Goal: Task Accomplishment & Management: Use online tool/utility

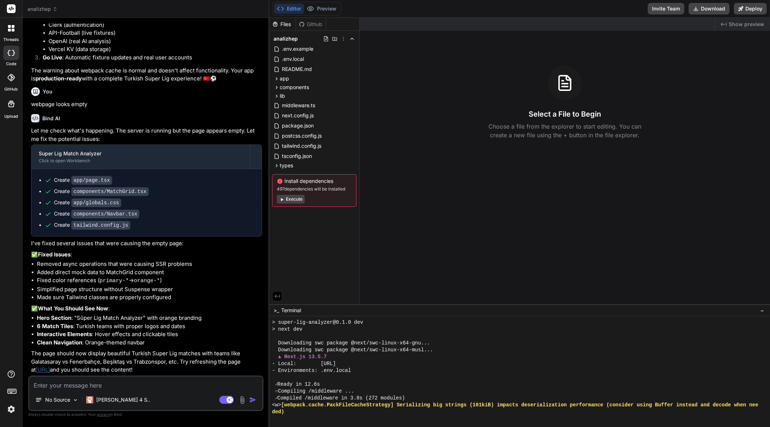
scroll to position [1904, 0]
click at [330, 7] on button "Preview" at bounding box center [321, 9] width 35 height 10
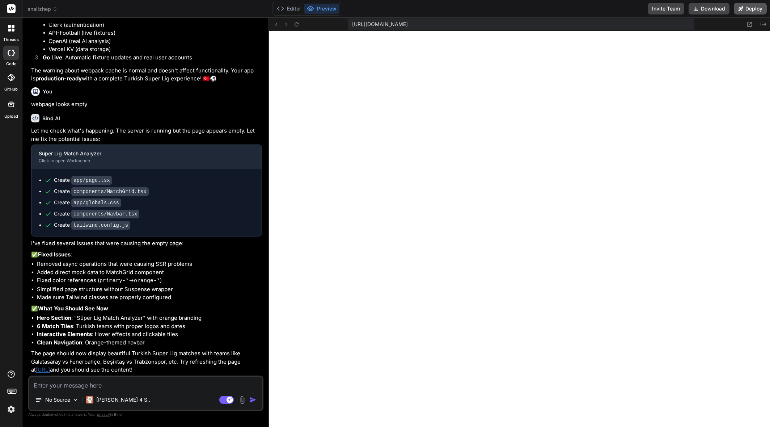
click at [751, 10] on button "Deploy" at bounding box center [750, 9] width 33 height 12
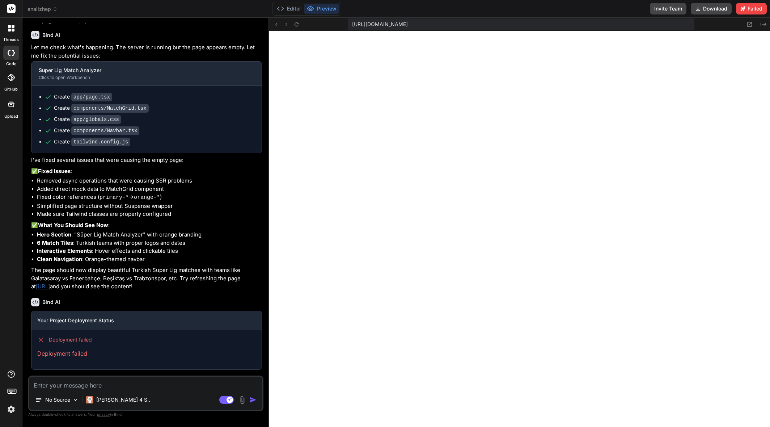
scroll to position [1987, 0]
click at [282, 6] on icon at bounding box center [280, 8] width 7 height 7
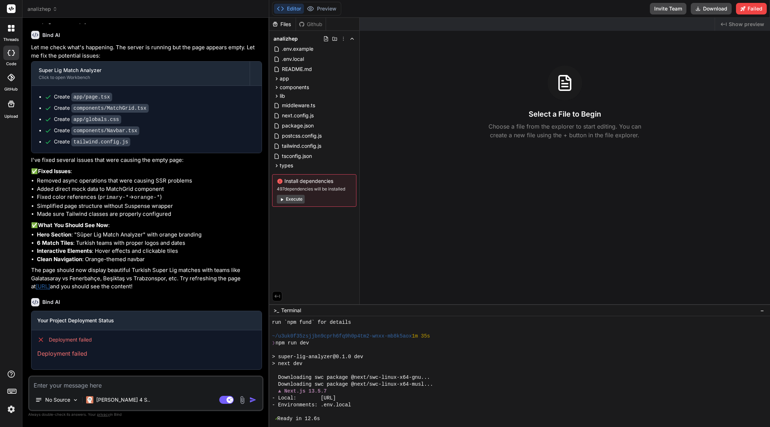
scroll to position [172, 0]
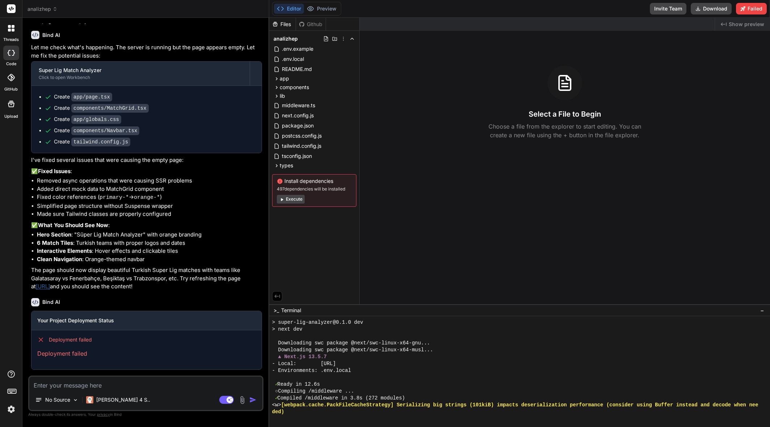
drag, startPoint x: 137, startPoint y: 382, endPoint x: 132, endPoint y: 388, distance: 7.7
click at [137, 382] on textarea at bounding box center [145, 382] width 233 height 13
click at [103, 403] on div "[PERSON_NAME] 4 S.." at bounding box center [118, 399] width 70 height 14
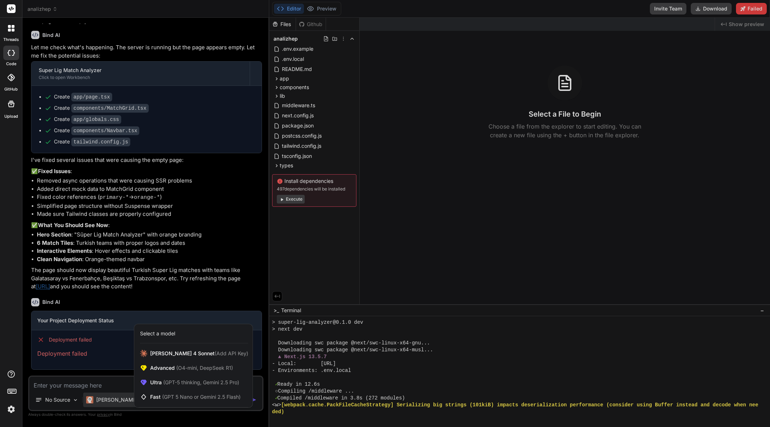
click at [81, 383] on div at bounding box center [385, 213] width 770 height 427
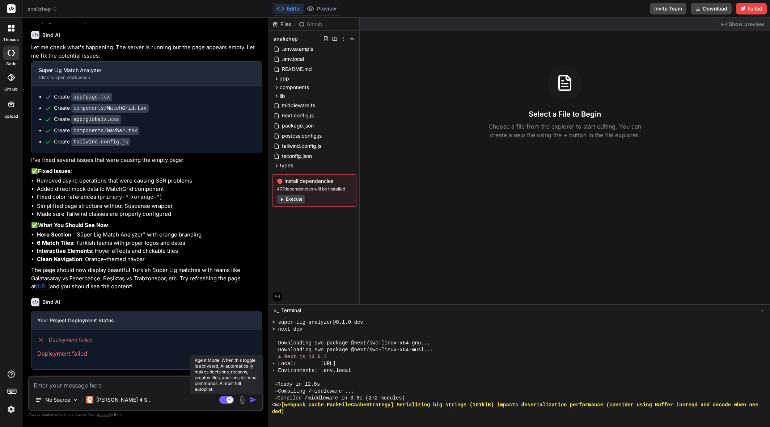
click at [227, 400] on rect at bounding box center [230, 399] width 7 height 7
type textarea "x"
click at [119, 388] on textarea at bounding box center [145, 382] width 233 height 13
type textarea "w"
type textarea "x"
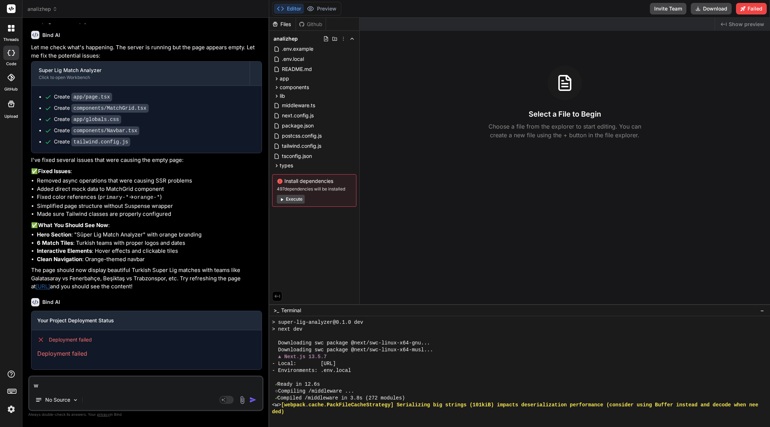
type textarea "wh"
type textarea "x"
type textarea "why"
type textarea "x"
type textarea "why"
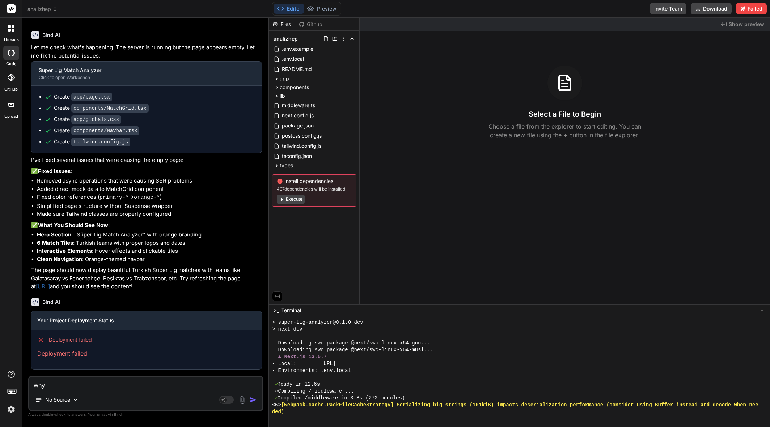
type textarea "x"
type textarea "why d"
type textarea "x"
type textarea "why di"
type textarea "x"
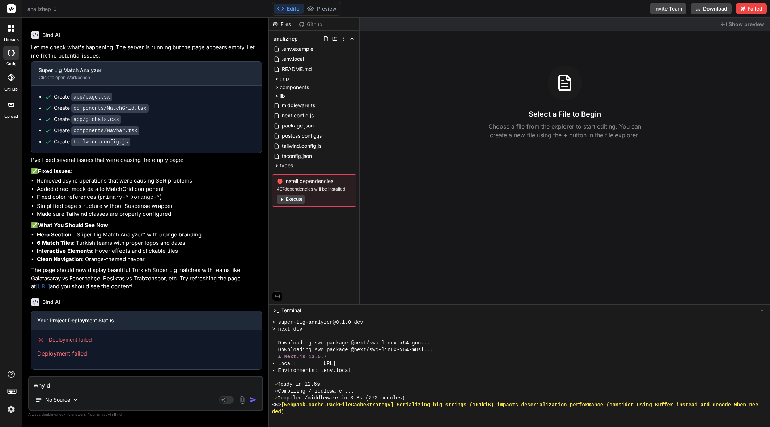
type textarea "why did"
type textarea "x"
type textarea "why did"
type textarea "x"
type textarea "why did t"
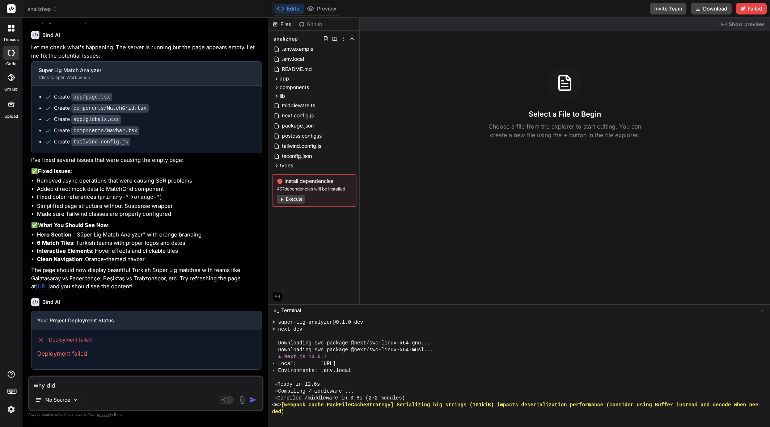
type textarea "x"
type textarea "why did th"
type textarea "x"
type textarea "why did the"
type textarea "x"
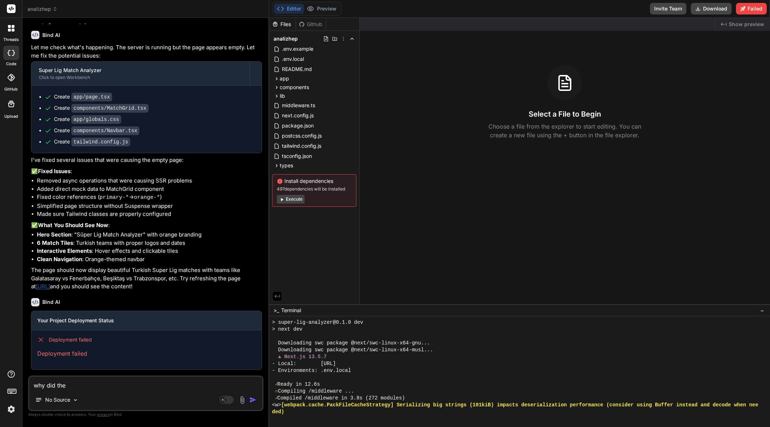
type textarea "why did the"
type textarea "x"
type textarea "why did the d"
type textarea "x"
type textarea "why did the de"
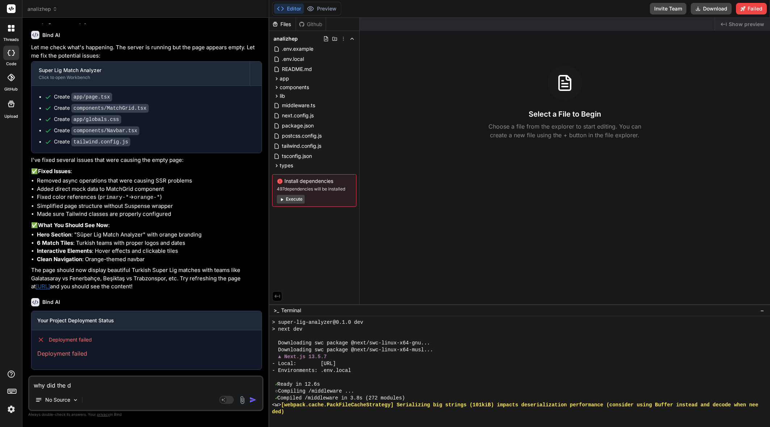
type textarea "x"
type textarea "why did the dep"
type textarea "x"
type textarea "why did the depl"
type textarea "x"
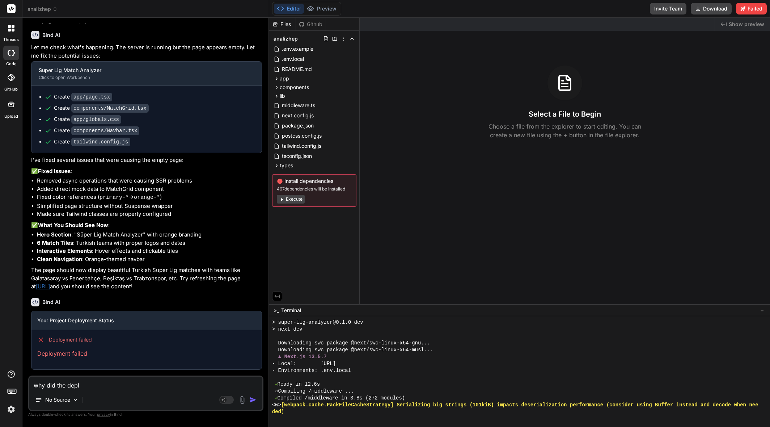
type textarea "why did the deplo"
type textarea "x"
type textarea "why did the deploy"
type textarea "x"
type textarea "why did the deploym"
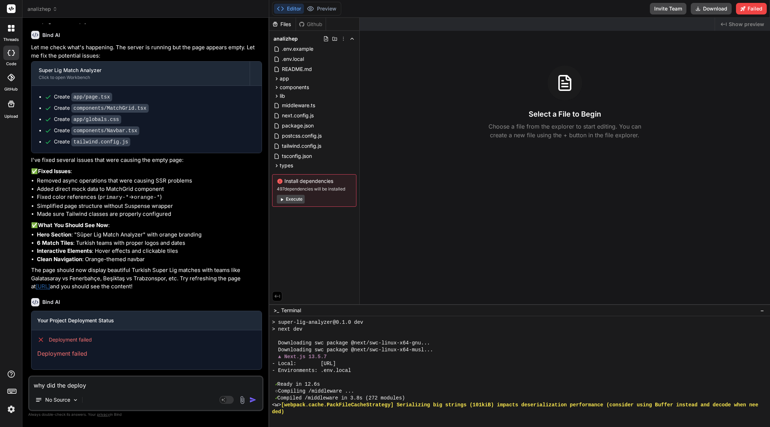
type textarea "x"
type textarea "why did the deployme"
type textarea "x"
type textarea "why did the deploymen"
type textarea "x"
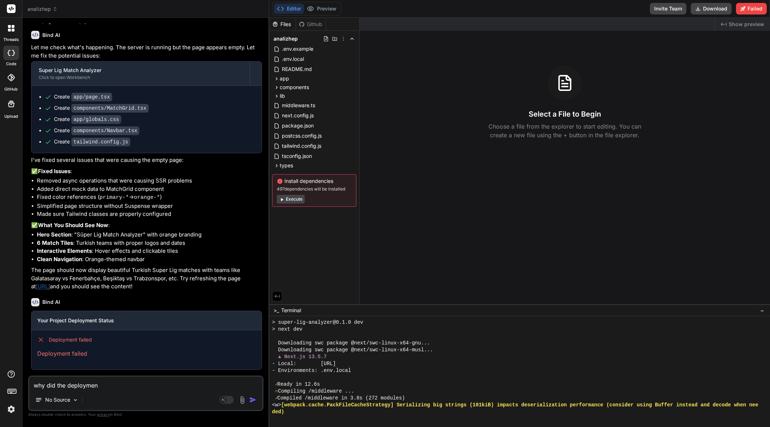
type textarea "why did the deployment"
type textarea "x"
type textarea "why did the deployment"
type textarea "x"
type textarea "why did the deployment f"
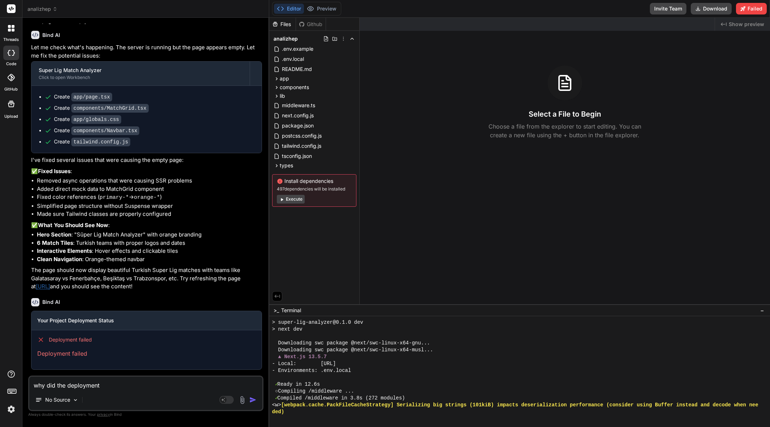
type textarea "x"
type textarea "why did the deployment fa"
type textarea "x"
type textarea "why did the deployment fai"
type textarea "x"
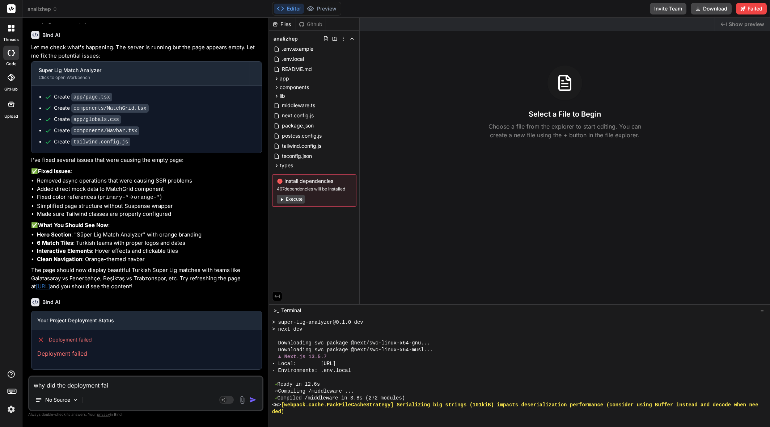
type textarea "why did the deployment fail"
type textarea "x"
type textarea "why did the deployment [PERSON_NAME]"
type textarea "x"
type textarea "why did the deployment failed"
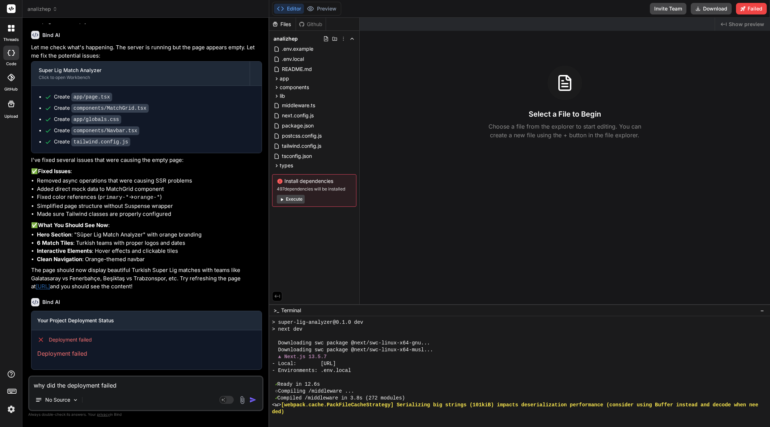
type textarea "x"
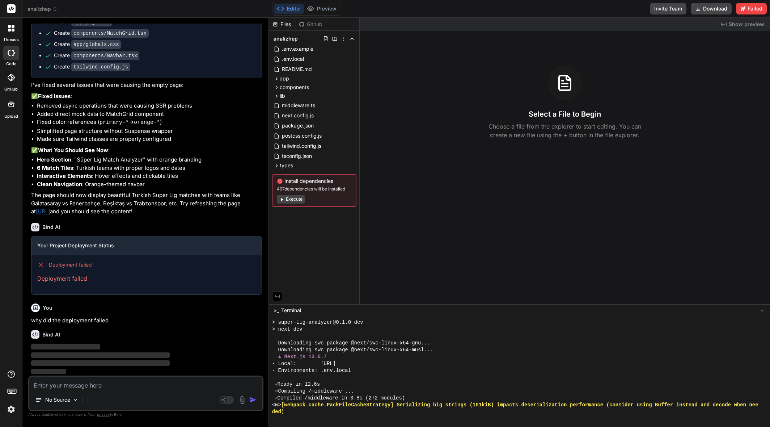
scroll to position [2062, 0]
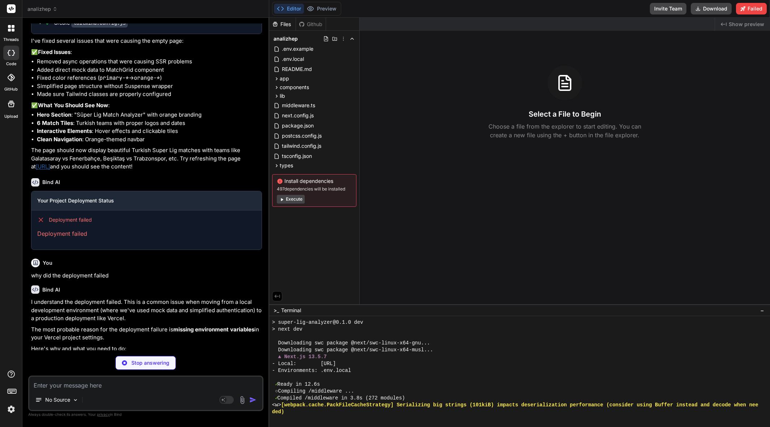
type textarea "x"
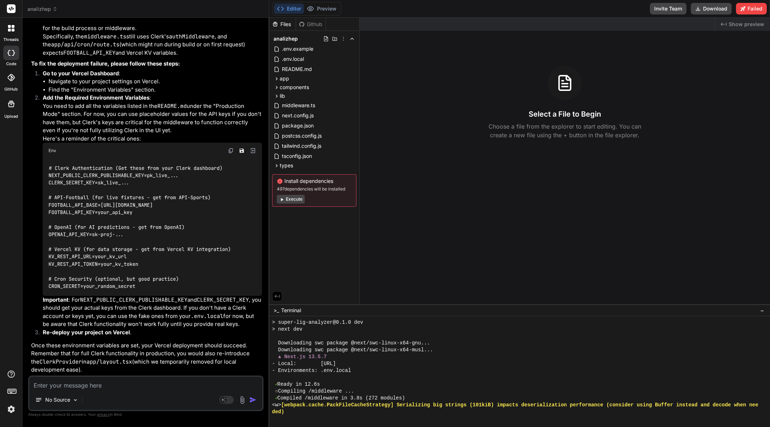
scroll to position [2506, 0]
